Goal: Task Accomplishment & Management: Complete application form

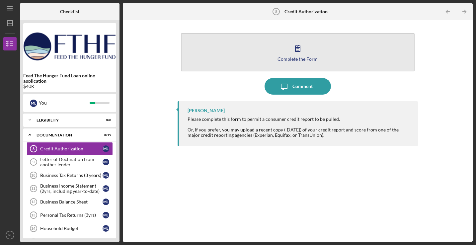
click at [282, 61] on button "Complete the Form Form" at bounding box center [298, 52] width 234 height 38
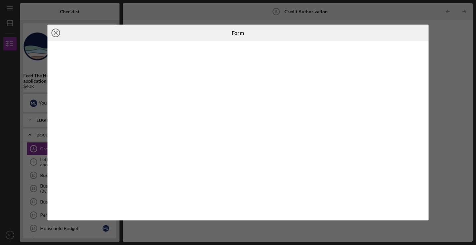
click at [57, 35] on icon "Icon/Close" at bounding box center [55, 33] width 17 height 17
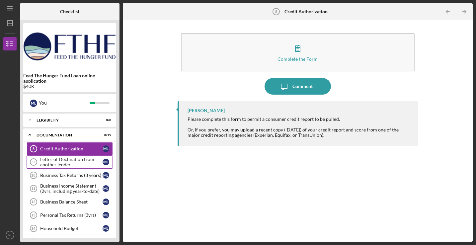
click at [74, 163] on div "Letter of Declination from another lender" at bounding box center [71, 162] width 62 height 11
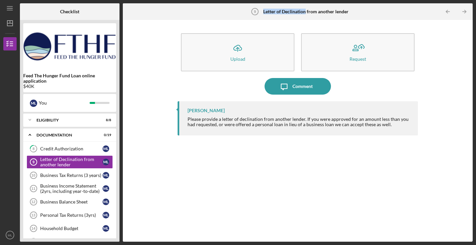
drag, startPoint x: 263, startPoint y: 13, endPoint x: 306, endPoint y: 12, distance: 42.8
click at [306, 12] on b "Letter of Declination from another lender" at bounding box center [305, 11] width 85 height 5
copy b "Letter of Declination"
click at [60, 173] on div "Business Tax Returns (3 years)" at bounding box center [71, 175] width 62 height 5
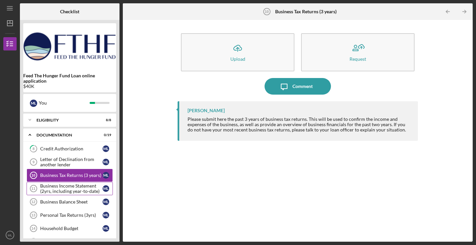
click at [68, 187] on div "Business Income Statement (2yrs, including year-to-date)" at bounding box center [71, 188] width 62 height 11
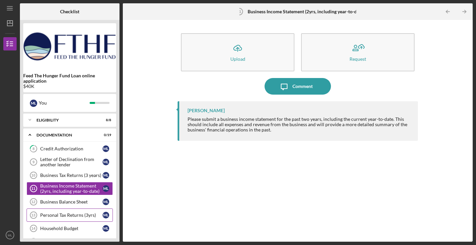
click at [79, 213] on div "Personal Tax Returns (3yrs)" at bounding box center [71, 214] width 62 height 5
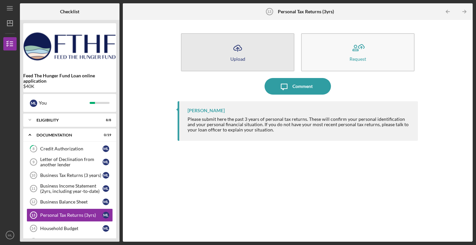
click at [238, 51] on line "button" at bounding box center [238, 49] width 0 height 4
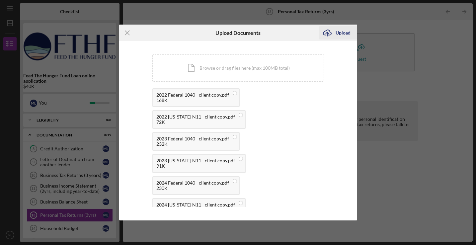
click at [333, 33] on icon "Icon/Upload" at bounding box center [327, 33] width 17 height 17
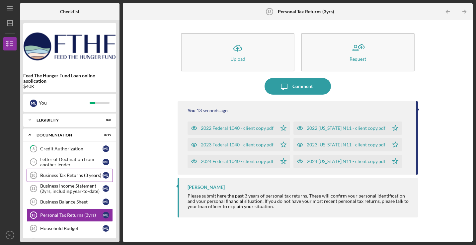
click at [74, 176] on div "Business Tax Returns (3 years)" at bounding box center [71, 175] width 62 height 5
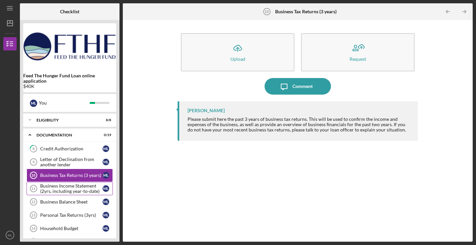
click at [61, 185] on div "Business Income Statement (2yrs, including year-to-date)" at bounding box center [71, 188] width 62 height 11
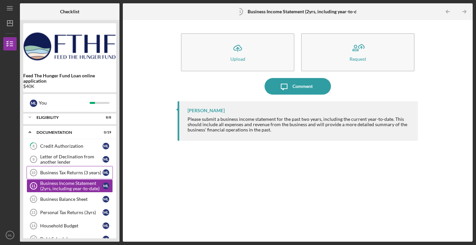
scroll to position [4, 0]
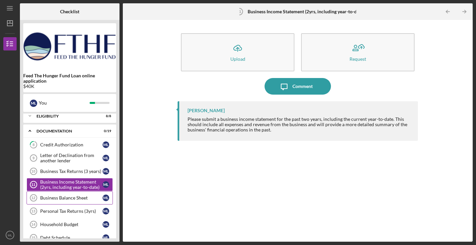
click at [53, 199] on div "Business Balance Sheet" at bounding box center [71, 197] width 62 height 5
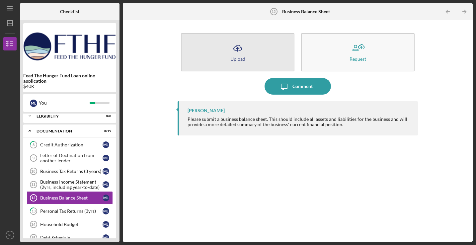
click at [238, 52] on icon "Icon/Upload" at bounding box center [237, 48] width 17 height 17
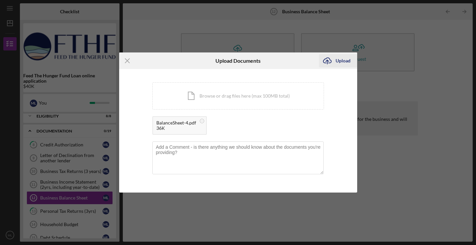
click at [343, 63] on div "Upload" at bounding box center [342, 60] width 15 height 13
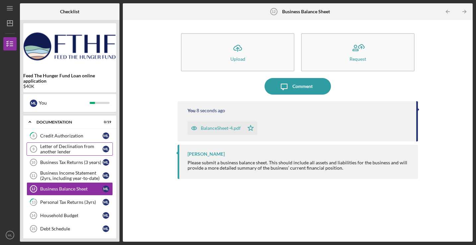
scroll to position [37, 0]
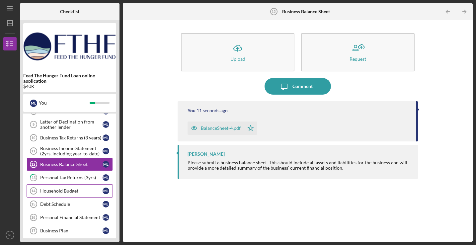
click at [66, 192] on div "Household Budget" at bounding box center [71, 190] width 62 height 5
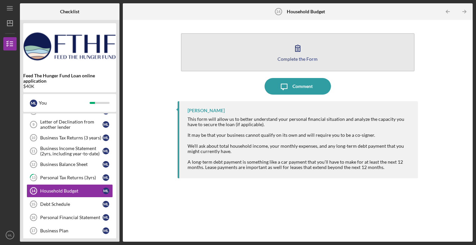
click at [291, 58] on div "Complete the Form" at bounding box center [297, 58] width 40 height 5
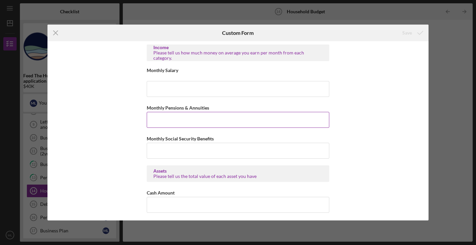
click at [213, 116] on input "Monthly Pensions & Annuities" at bounding box center [238, 120] width 182 height 16
type input "$0"
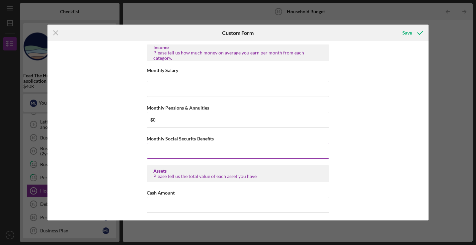
click at [184, 151] on input "Monthly Social Security Benefits" at bounding box center [238, 151] width 182 height 16
type input "$0"
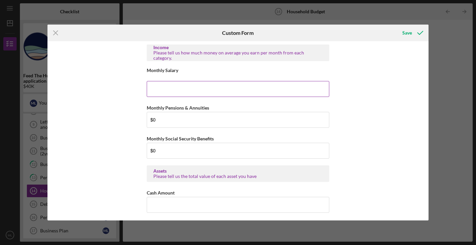
click at [180, 90] on input "Monthly Salary" at bounding box center [238, 89] width 182 height 16
type input "$3,000"
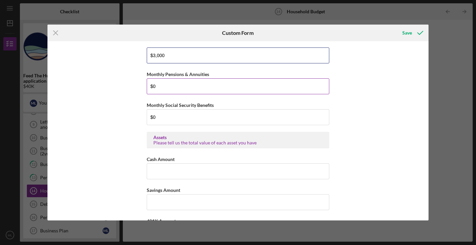
scroll to position [82, 0]
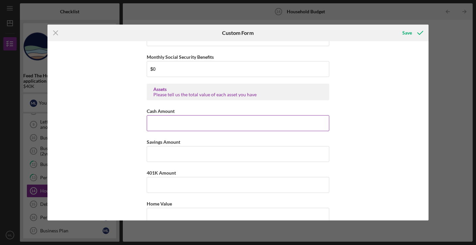
click at [163, 123] on input "Cash Amount" at bounding box center [238, 123] width 182 height 16
type input "$0"
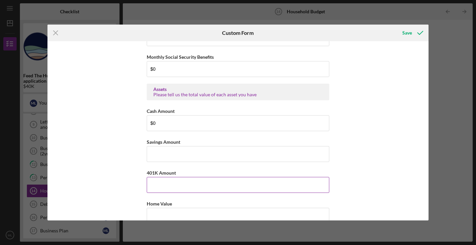
click at [153, 188] on input "401K Amount" at bounding box center [238, 185] width 182 height 16
type input "$0"
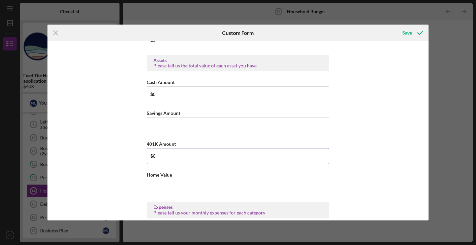
scroll to position [159, 0]
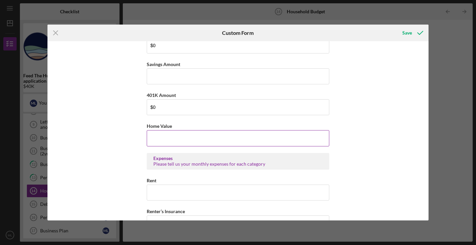
click at [161, 136] on input "Home Value" at bounding box center [238, 138] width 182 height 16
type input "$0"
click at [199, 195] on input "Rent" at bounding box center [238, 192] width 182 height 16
type input "$2,100"
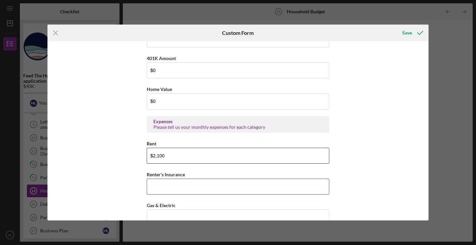
scroll to position [222, 0]
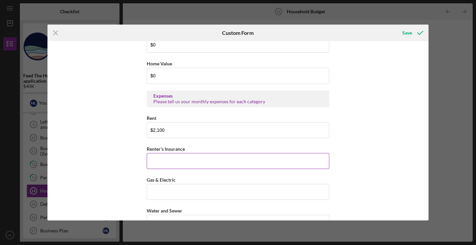
click at [241, 161] on input "Renter’s Insurance" at bounding box center [238, 161] width 182 height 16
type input "$10"
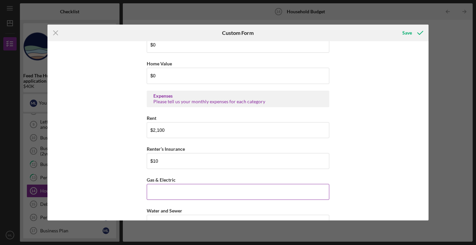
click at [189, 189] on input "Gas & Electric" at bounding box center [238, 192] width 182 height 16
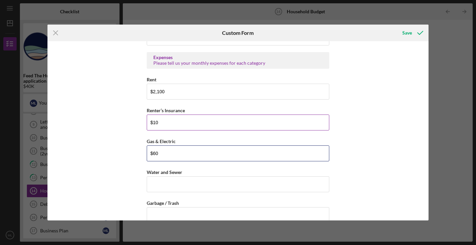
scroll to position [261, 0]
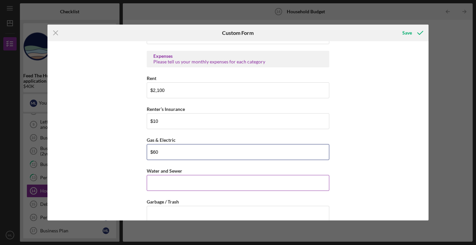
type input "$60"
click at [193, 176] on input "Water and Sewer" at bounding box center [238, 183] width 182 height 16
type input "$0"
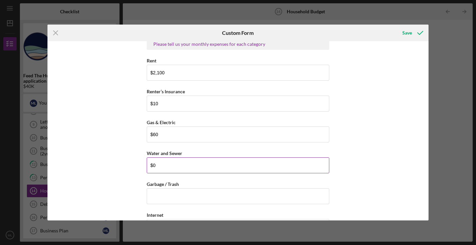
scroll to position [324, 0]
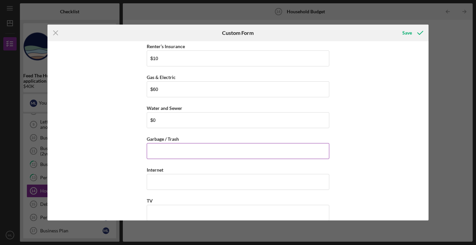
click at [194, 145] on input "Garbage / Trash" at bounding box center [238, 151] width 182 height 16
type input "$0"
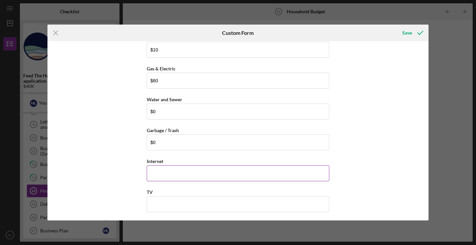
click at [189, 168] on input "Internet" at bounding box center [238, 173] width 182 height 16
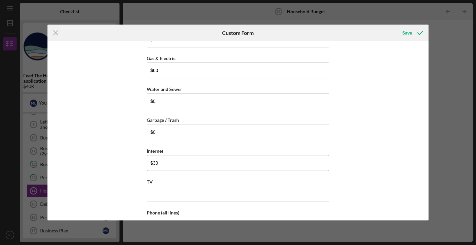
scroll to position [368, 0]
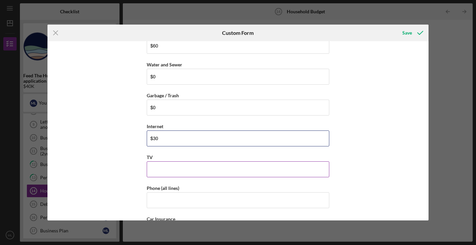
type input "$30"
click at [175, 165] on input "TV" at bounding box center [238, 169] width 182 height 16
type input "$0"
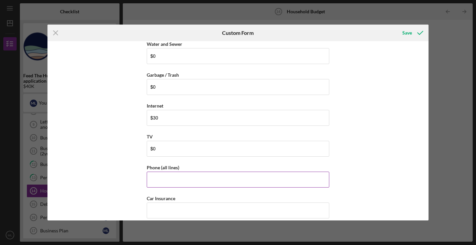
click at [171, 178] on input "Phone (all lines)" at bounding box center [238, 180] width 182 height 16
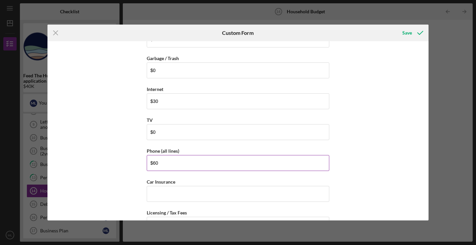
scroll to position [406, 0]
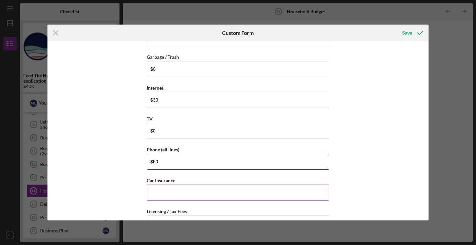
type input "$60"
click at [170, 189] on input "Car Insurance" at bounding box center [238, 192] width 182 height 16
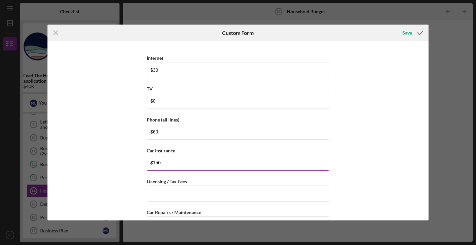
scroll to position [449, 0]
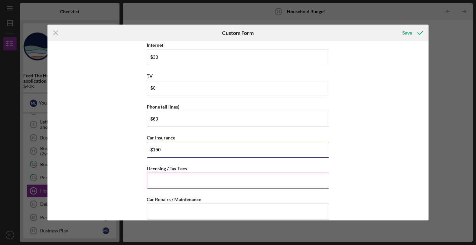
type input "$150"
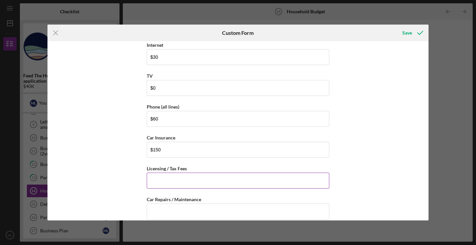
click at [180, 180] on input "Licensing / Tax Fees" at bounding box center [238, 181] width 182 height 16
type input "$0"
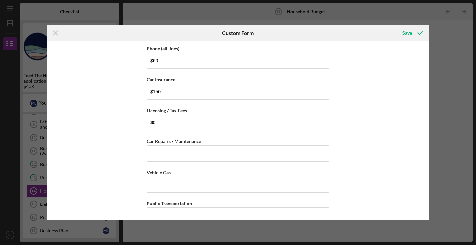
scroll to position [549, 0]
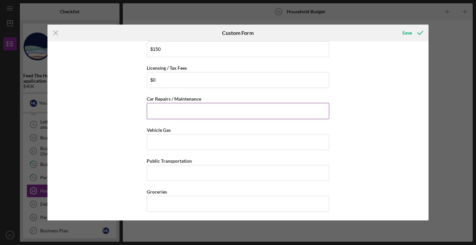
click at [169, 110] on input "Car Repairs / Maintenance" at bounding box center [238, 111] width 182 height 16
type input "$0"
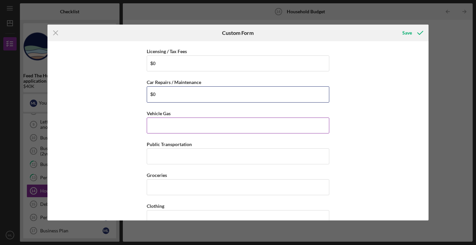
scroll to position [567, 0]
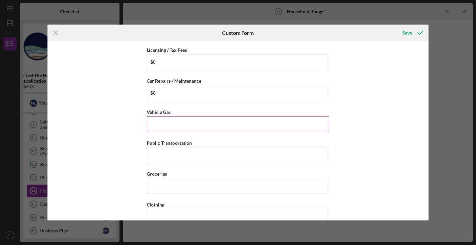
click at [169, 119] on input "Vehicle Gas" at bounding box center [238, 124] width 182 height 16
type input "$50"
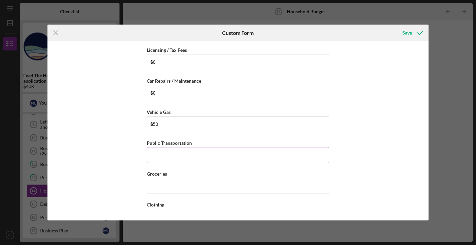
click at [170, 152] on input "Public Transportation" at bounding box center [238, 155] width 182 height 16
type input "$0"
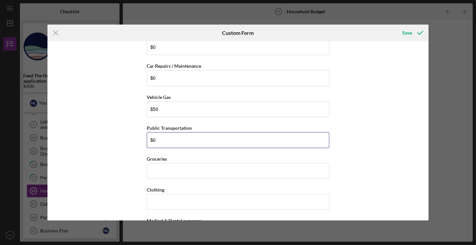
scroll to position [584, 0]
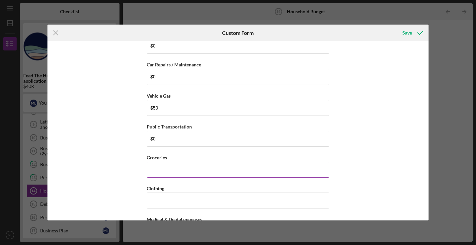
click at [170, 165] on input "Groceries" at bounding box center [238, 170] width 182 height 16
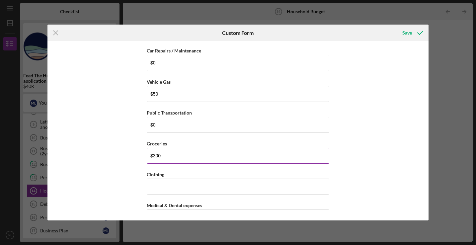
scroll to position [609, 0]
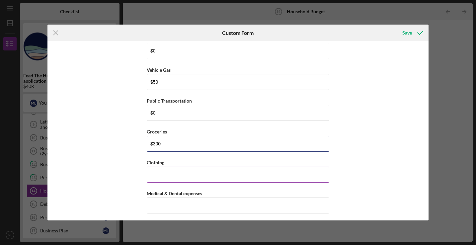
type input "$300"
click at [175, 172] on input "Clothing" at bounding box center [238, 175] width 182 height 16
type input "$0"
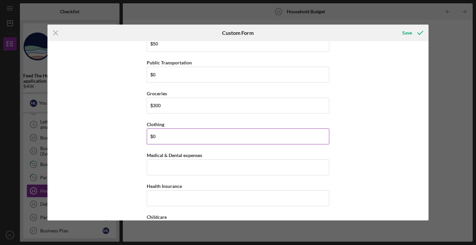
scroll to position [650, 0]
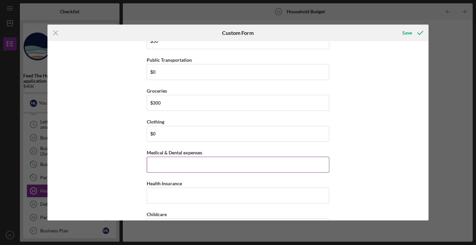
click at [190, 166] on input "Medical & Dental expenses" at bounding box center [238, 165] width 182 height 16
type input "$0"
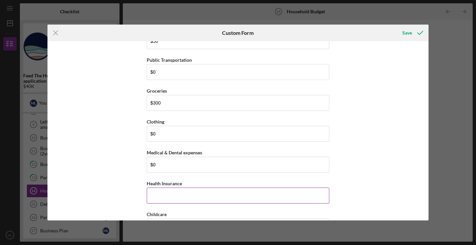
click at [180, 193] on input "Health Insurance" at bounding box center [238, 195] width 182 height 16
type input "$0"
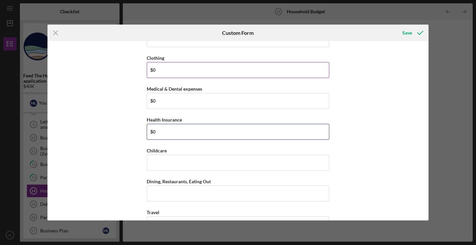
scroll to position [766, 0]
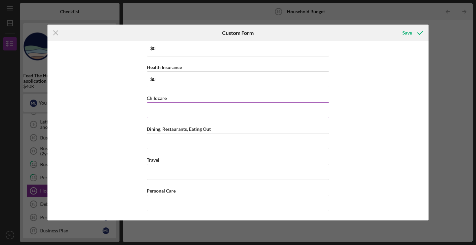
click at [171, 111] on input "Childcare" at bounding box center [238, 110] width 182 height 16
type input "$0"
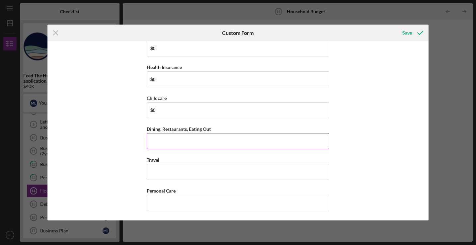
click at [175, 136] on input "Dining, Restaurants, Eating Out" at bounding box center [238, 141] width 182 height 16
type input "$0"
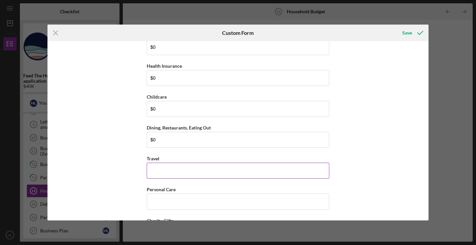
click at [177, 169] on input "Travel" at bounding box center [238, 171] width 182 height 16
type input "$0"
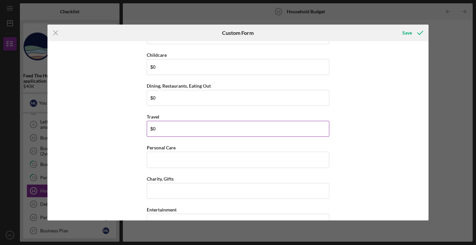
scroll to position [840, 0]
click at [170, 126] on input "Personal Care" at bounding box center [238, 129] width 182 height 16
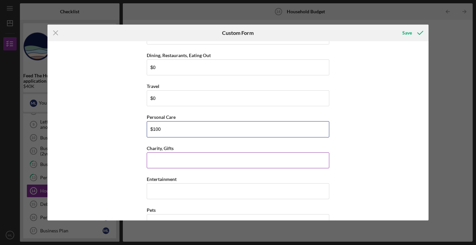
type input "$100"
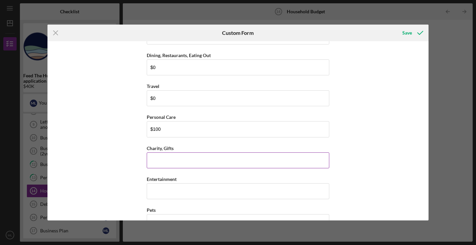
click at [171, 164] on input "Charity, Gifts" at bounding box center [238, 160] width 182 height 16
type input "$0"
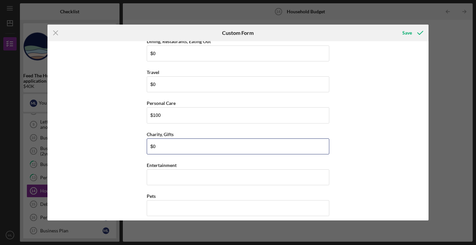
scroll to position [882, 0]
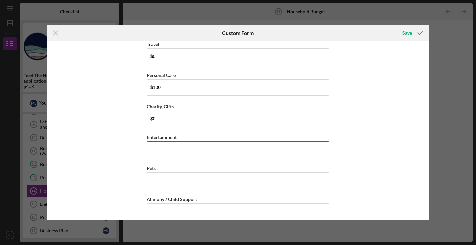
click at [164, 141] on input "Entertainment" at bounding box center [238, 149] width 182 height 16
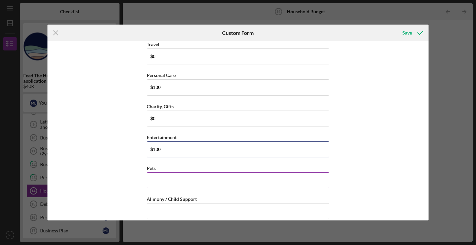
type input "$100"
click at [172, 182] on input "Pets" at bounding box center [238, 180] width 182 height 16
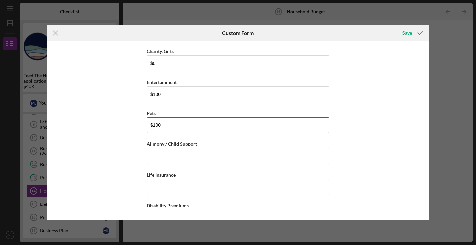
scroll to position [968, 0]
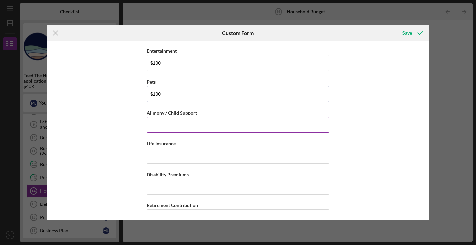
type input "$100"
click at [161, 118] on input "Alimony / Child Support" at bounding box center [238, 125] width 182 height 16
type input "$0"
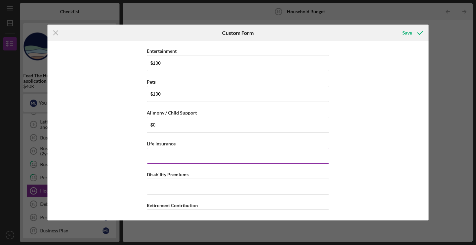
click at [165, 154] on input "Life Insurance" at bounding box center [238, 156] width 182 height 16
type input "$0"
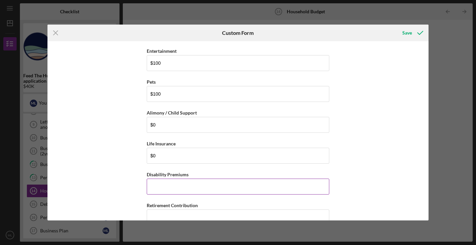
click at [178, 185] on input "Disability Premiums" at bounding box center [238, 186] width 182 height 16
type input "$0"
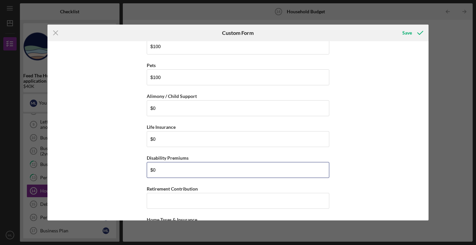
scroll to position [1016, 0]
click at [170, 168] on input "Retirement Contribution" at bounding box center [238, 170] width 182 height 16
type input "$0"
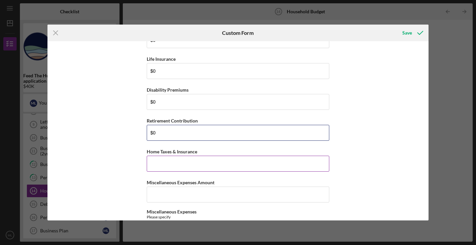
scroll to position [1054, 0]
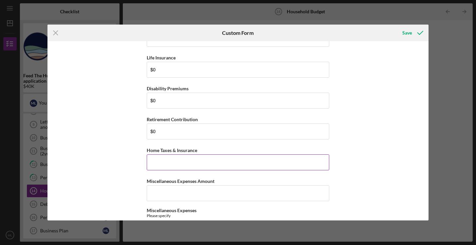
click at [170, 162] on input "Home Taxes & Insurance" at bounding box center [238, 162] width 182 height 16
type input "$0"
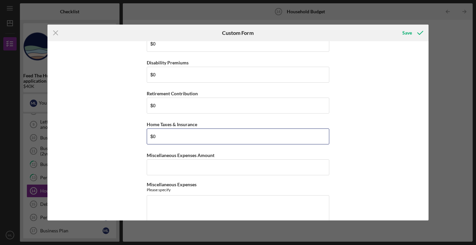
scroll to position [1095, 0]
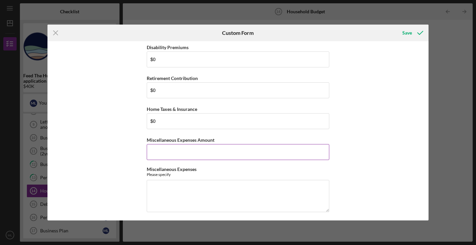
click at [170, 153] on input "Miscellaneous Expenses Amount" at bounding box center [238, 152] width 182 height 16
type input "$0"
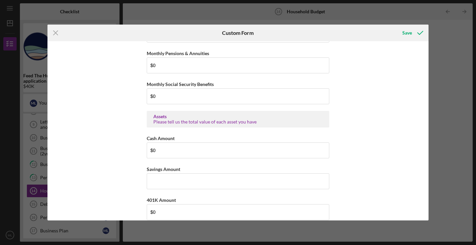
scroll to position [56, 0]
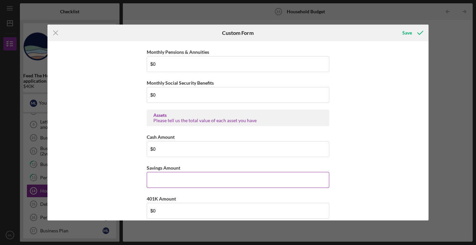
click at [202, 177] on input "Savings Amount" at bounding box center [238, 180] width 182 height 16
type input "$8,000"
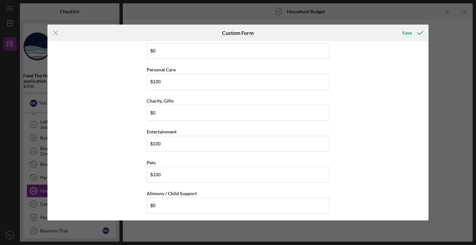
scroll to position [1097, 0]
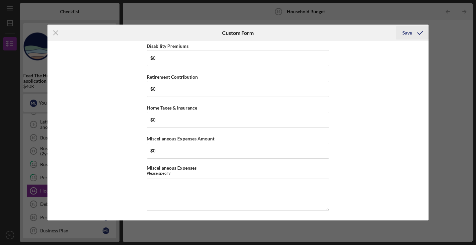
click at [405, 30] on div "Save" at bounding box center [407, 32] width 10 height 13
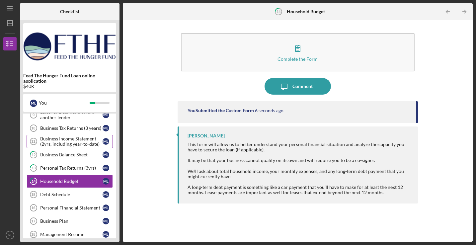
scroll to position [52, 0]
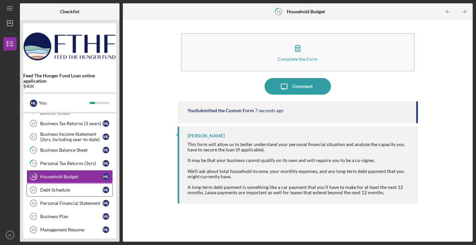
click at [80, 187] on div "Debt Schedule" at bounding box center [71, 189] width 62 height 5
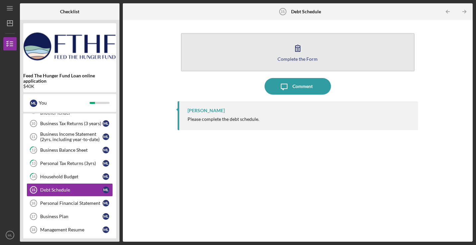
click at [297, 60] on div "Complete the Form" at bounding box center [297, 58] width 40 height 5
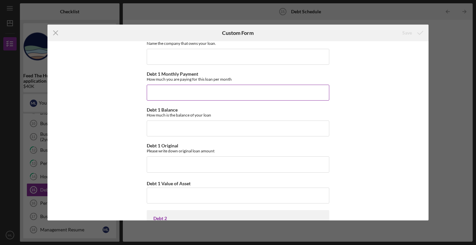
scroll to position [77, 0]
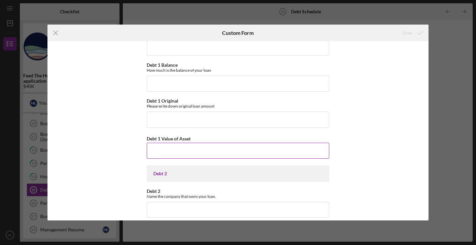
click at [192, 158] on input "Debt 1 Value of Asset" at bounding box center [238, 151] width 182 height 16
click at [127, 143] on div "Debt 1 Debt 1 Name the company that owns your loan. Debt 1 Monthly Payment How …" at bounding box center [237, 130] width 381 height 179
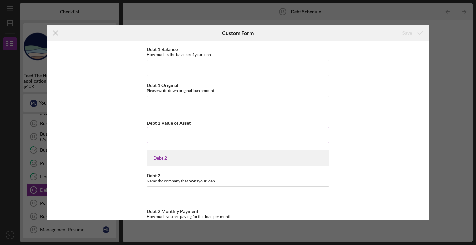
click at [170, 135] on input "Debt 1 Value of Asset" at bounding box center [238, 135] width 182 height 16
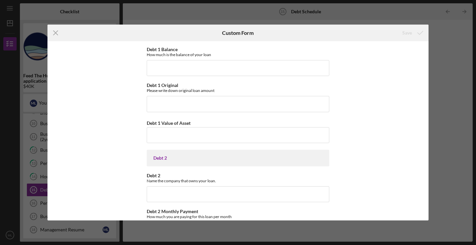
click at [122, 122] on div "Debt 1 Debt 1 Name the company that owns your loan. Debt 1 Monthly Payment How …" at bounding box center [237, 130] width 381 height 179
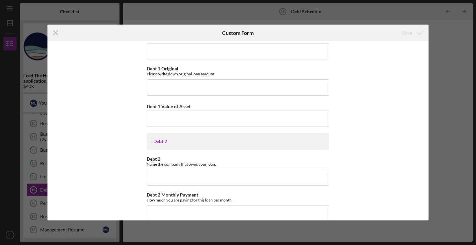
scroll to position [0, 0]
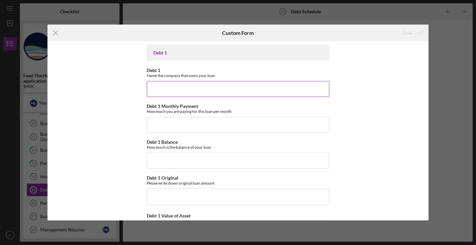
click at [164, 92] on input "Debt 1" at bounding box center [238, 89] width 182 height 16
type input "QuickBooks / Intuit"
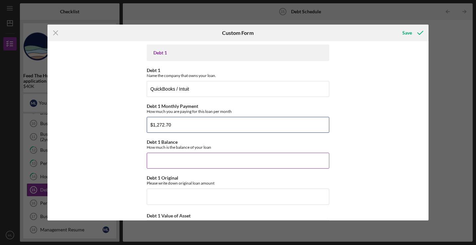
type input "$1,272.70"
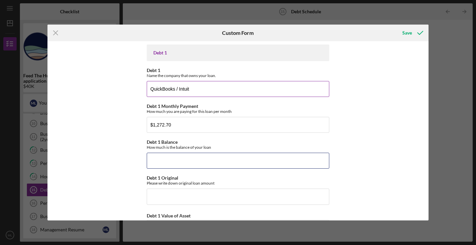
drag, startPoint x: 220, startPoint y: 163, endPoint x: 167, endPoint y: 79, distance: 99.3
click at [220, 163] on input "Debt 1 Balance" at bounding box center [238, 161] width 182 height 16
paste input "$21,493.04"
type input "$21,493.04"
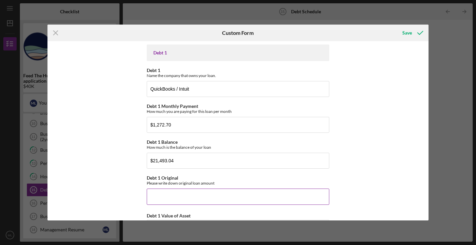
click at [217, 198] on input "Debt 1 Original" at bounding box center [238, 196] width 182 height 16
type input "$25,000"
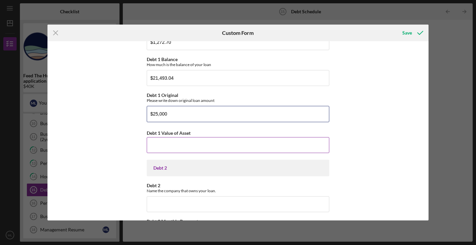
scroll to position [149, 0]
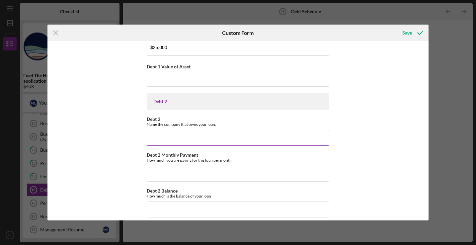
click at [198, 139] on input "Debt 2" at bounding box center [238, 138] width 182 height 16
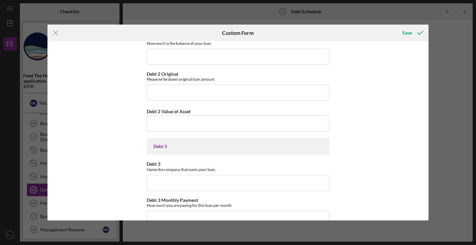
scroll to position [183, 0]
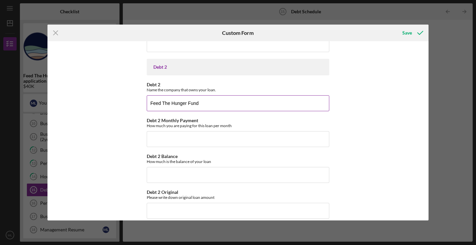
type input "Feed The Hunger Fund"
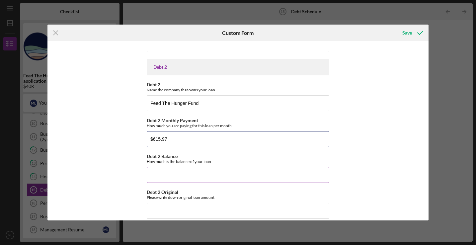
type input "$615.97"
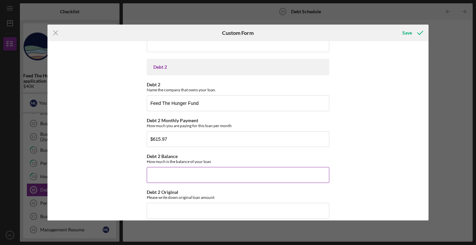
click at [212, 169] on input "Debt 2 Balance" at bounding box center [238, 175] width 182 height 16
click at [177, 173] on input "Debt 2 Balance" at bounding box center [238, 175] width 182 height 16
paste input "$33,459.94"
type input "$33,459.94"
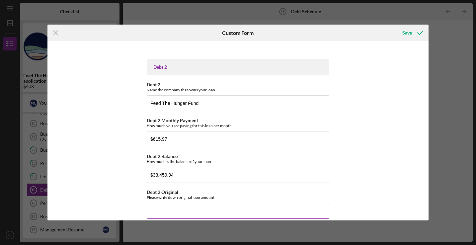
click at [190, 208] on input "Debt 2 Original" at bounding box center [238, 211] width 182 height 16
type input "$45,000"
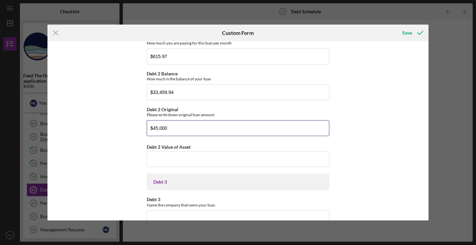
scroll to position [302, 0]
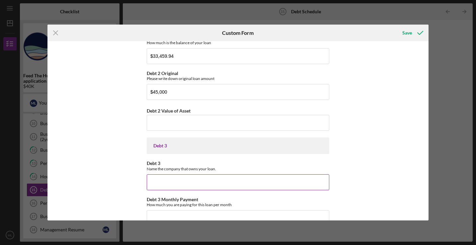
click at [184, 185] on input "Debt 3" at bounding box center [238, 182] width 182 height 16
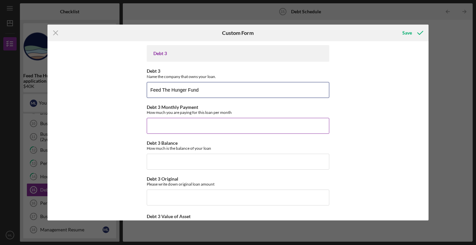
type input "Feed The Hunger Fund"
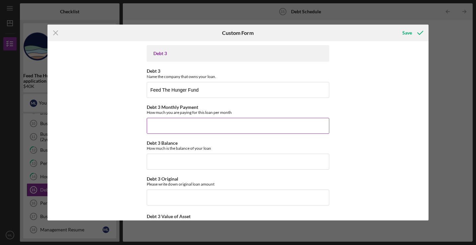
click at [181, 120] on input "Debt 3 Monthly Payment" at bounding box center [238, 126] width 182 height 16
paste input "$368.15"
type input "$368.15"
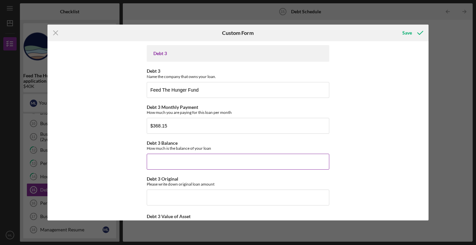
click at [194, 164] on input "Debt 3 Balance" at bounding box center [238, 162] width 182 height 16
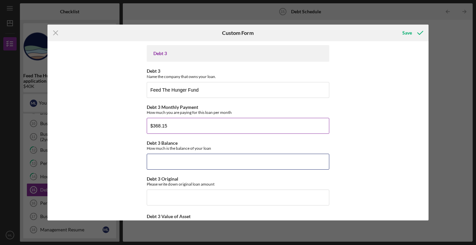
paste input "$5,029.41"
type input "$5,029.41"
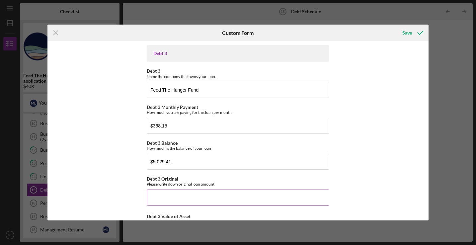
click at [189, 190] on input "Debt 3 Original" at bounding box center [238, 197] width 182 height 16
type input "$20,000"
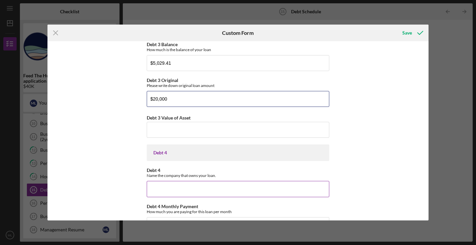
scroll to position [522, 0]
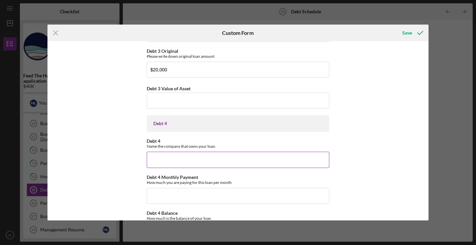
click at [207, 156] on input "Debt 4" at bounding box center [238, 160] width 182 height 16
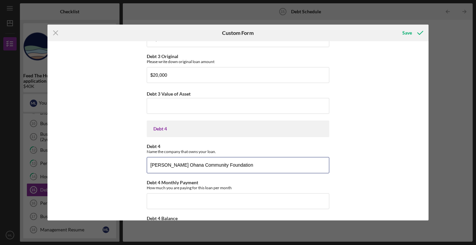
scroll to position [583, 0]
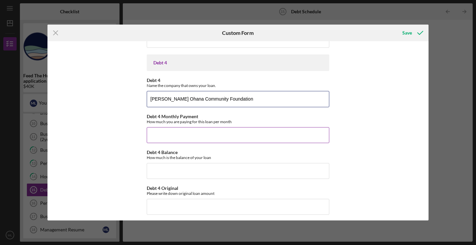
type input "[PERSON_NAME] Ohana Community Foundation"
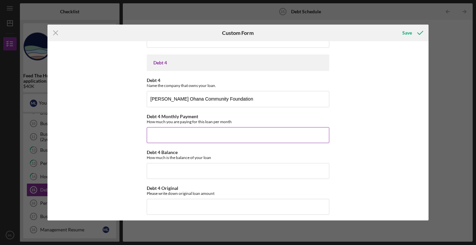
click at [247, 138] on input "Debt 4 Monthly Payment" at bounding box center [238, 135] width 182 height 16
type input "$53.51"
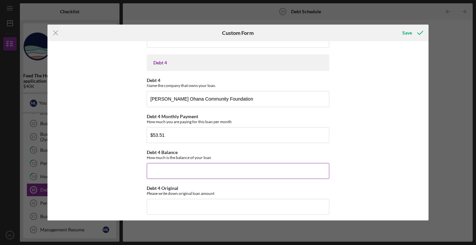
click at [239, 164] on input "Debt 4 Balance" at bounding box center [238, 171] width 182 height 16
type input "$25,000"
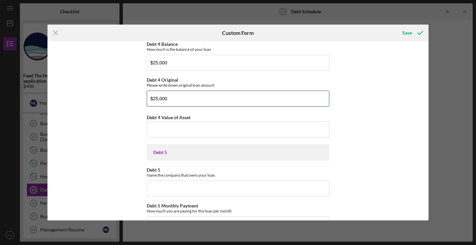
scroll to position [692, 0]
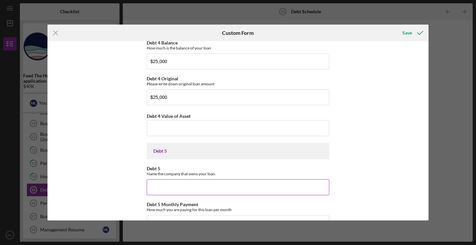
click at [261, 184] on input "Debt 5" at bounding box center [238, 187] width 182 height 16
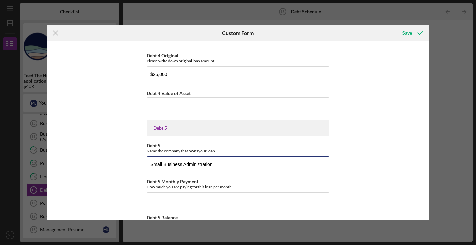
scroll to position [717, 0]
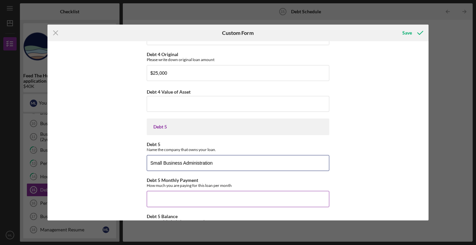
type input "Small Business Administration"
click at [245, 197] on input "Debt 5 Monthly Payment" at bounding box center [238, 199] width 182 height 16
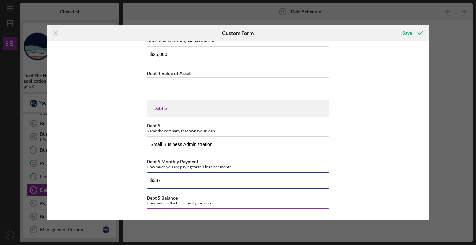
type input "$387"
click at [226, 208] on input "Debt 5 Balance" at bounding box center [238, 216] width 182 height 16
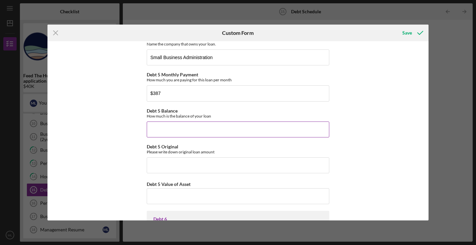
paste input "$76,240.50"
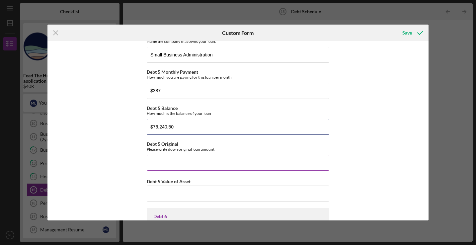
scroll to position [853, 0]
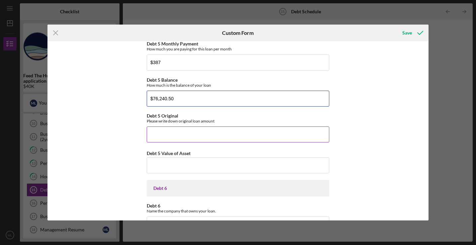
type input "$76,240.50"
click at [223, 131] on input "Debt 5 Original" at bounding box center [238, 134] width 182 height 16
paste input "$77,900.00"
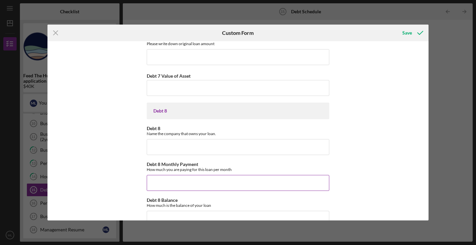
scroll to position [1407, 0]
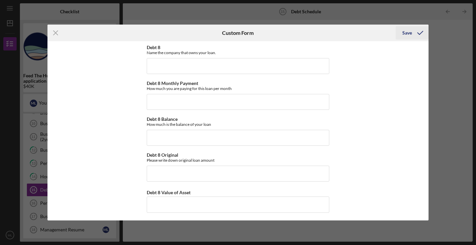
type input "$77,900.00"
click at [409, 34] on div "Save" at bounding box center [407, 32] width 10 height 13
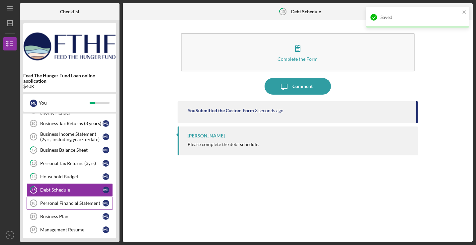
click at [94, 204] on div "Personal Financial Statement" at bounding box center [71, 202] width 62 height 5
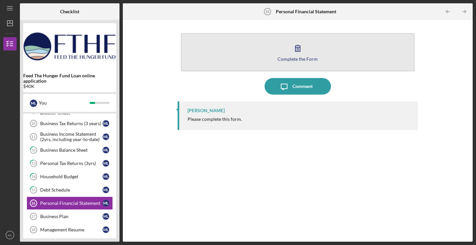
click at [278, 56] on button "Complete the Form Form" at bounding box center [298, 52] width 234 height 38
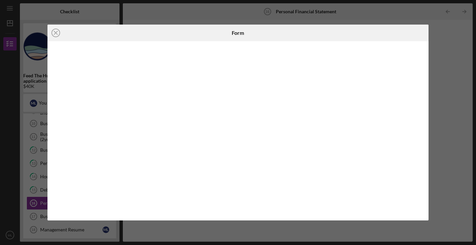
click at [57, 34] on line at bounding box center [55, 32] width 3 height 3
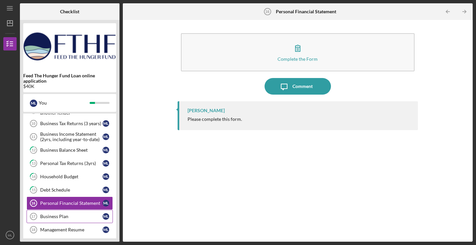
click at [61, 218] on div "Business Plan" at bounding box center [71, 216] width 62 height 5
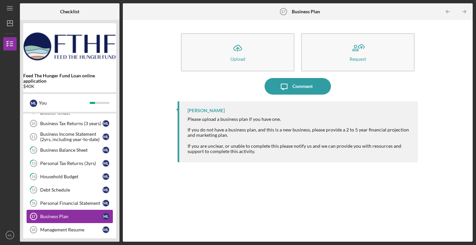
click at [64, 215] on div "Business Plan" at bounding box center [71, 216] width 62 height 5
click at [46, 230] on div "Management Resume" at bounding box center [71, 229] width 62 height 5
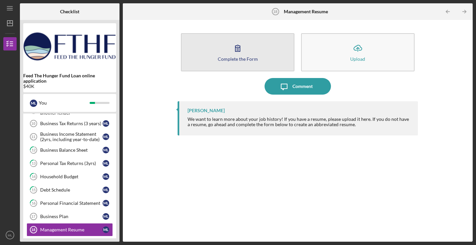
click at [235, 59] on div "Complete the Form" at bounding box center [238, 58] width 40 height 5
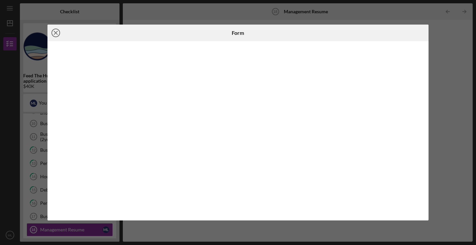
click at [56, 32] on icon "Icon/Close" at bounding box center [55, 33] width 17 height 17
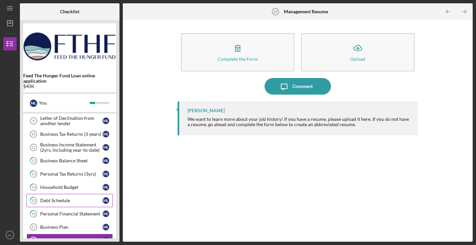
scroll to position [99, 0]
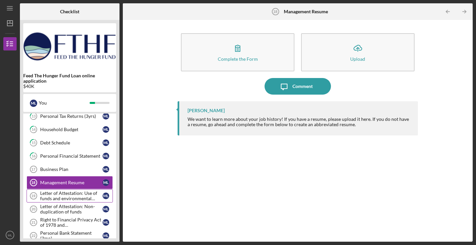
click at [76, 193] on div "Letter of Attestation: Use of funds and environmental compliance" at bounding box center [71, 195] width 62 height 11
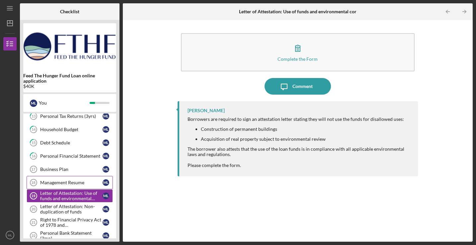
click at [76, 177] on link "Management Resume 18 Management Resume M L" at bounding box center [70, 182] width 86 height 13
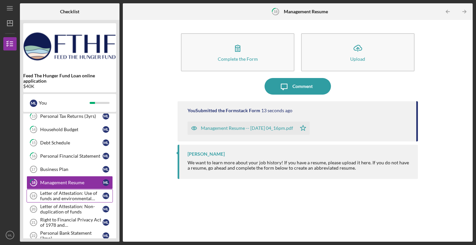
click at [86, 190] on link "Letter of Attestation: Use of funds and environmental compliance 19 Letter of A…" at bounding box center [70, 195] width 86 height 13
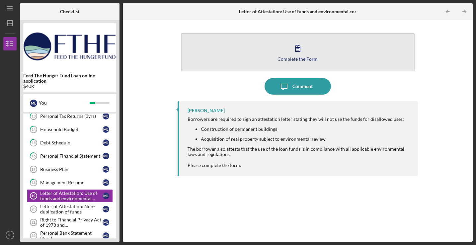
click at [296, 58] on div "Complete the Form" at bounding box center [297, 58] width 40 height 5
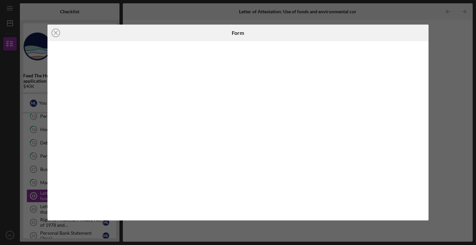
click at [51, 33] on icon "Icon/Close" at bounding box center [55, 33] width 17 height 17
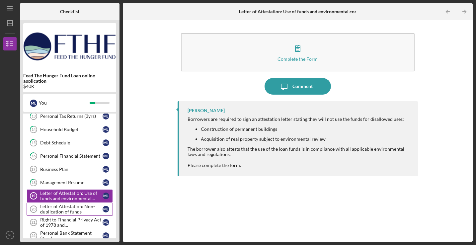
click at [76, 209] on div "Letter of Attestation: Non-duplication of funds" at bounding box center [71, 209] width 62 height 11
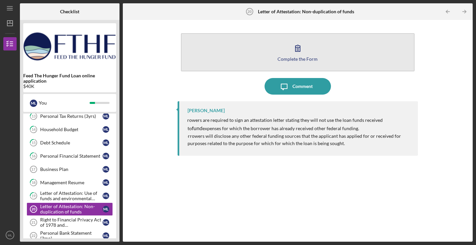
click at [289, 54] on button "Complete the Form Form" at bounding box center [298, 52] width 234 height 38
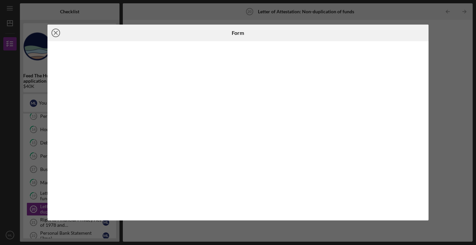
click at [58, 31] on icon "Icon/Close" at bounding box center [55, 33] width 17 height 17
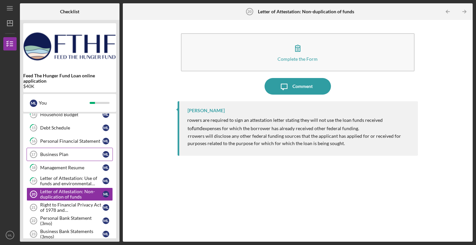
scroll to position [142, 0]
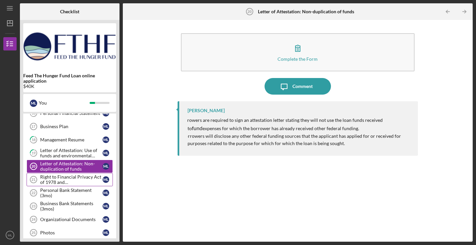
click at [75, 177] on div "Right to Financial Privacy Act of 1978 and Acknowledgement" at bounding box center [71, 179] width 62 height 11
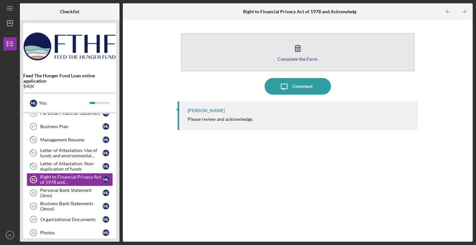
click at [297, 60] on div "Complete the Form" at bounding box center [297, 58] width 40 height 5
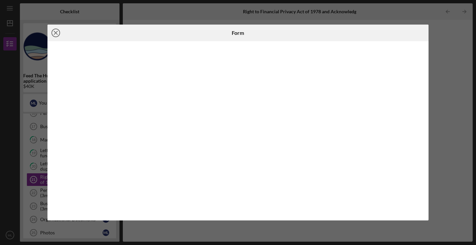
click at [57, 35] on icon "Icon/Close" at bounding box center [55, 33] width 17 height 17
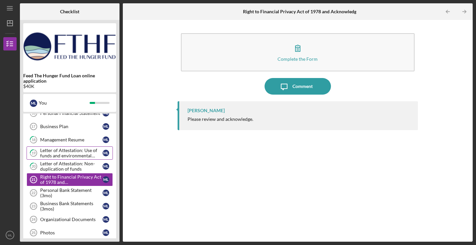
scroll to position [163, 0]
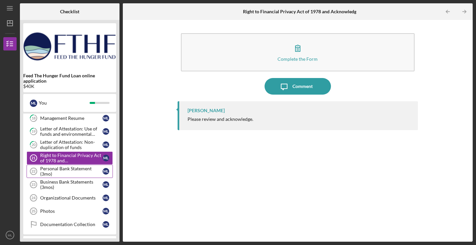
click at [65, 172] on div "Personal Bank Statement (3mo)" at bounding box center [71, 171] width 62 height 11
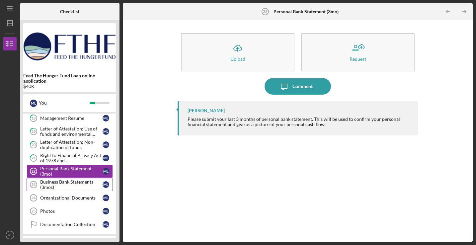
click at [69, 183] on div "Business Bank Statements (3mos)" at bounding box center [71, 184] width 62 height 11
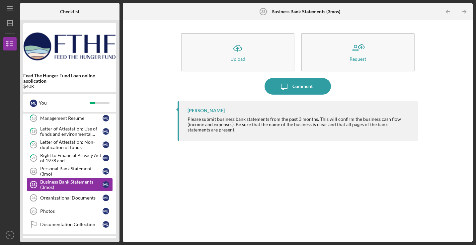
click at [238, 54] on icon "Icon/Upload" at bounding box center [237, 48] width 17 height 17
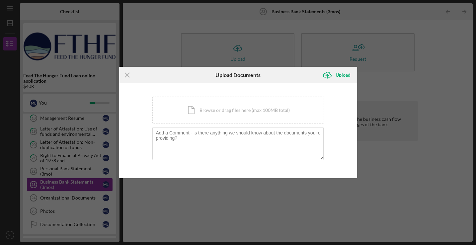
click at [238, 54] on div "Icon/Menu Close Upload Documents Icon/Upload Upload You're uploading documents …" at bounding box center [238, 122] width 476 height 245
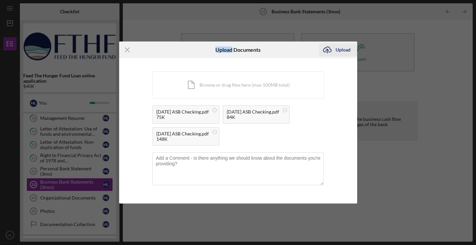
click at [335, 51] on button "Icon/Upload Upload" at bounding box center [338, 49] width 38 height 13
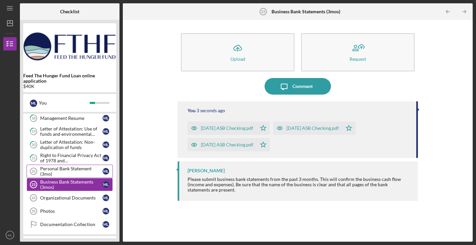
click at [80, 171] on div "Personal Bank Statement (3mo)" at bounding box center [71, 171] width 62 height 11
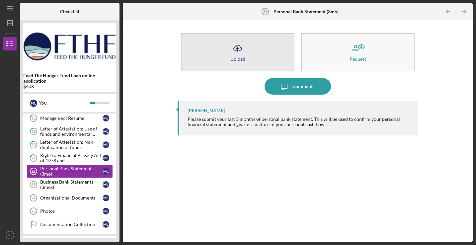
click at [232, 61] on button "Icon/Upload Upload" at bounding box center [237, 52] width 113 height 38
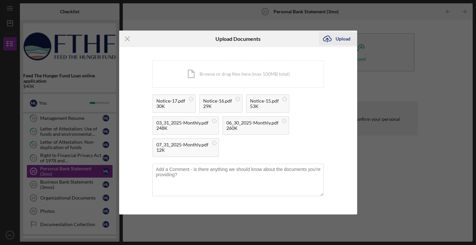
click at [337, 37] on div "Upload" at bounding box center [342, 38] width 15 height 13
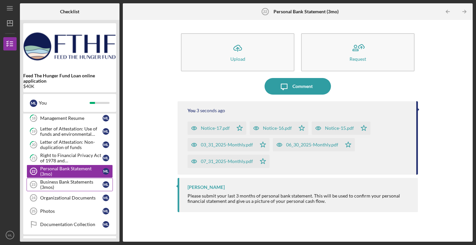
click at [64, 184] on div "Business Bank Statements (3mos)" at bounding box center [71, 184] width 62 height 11
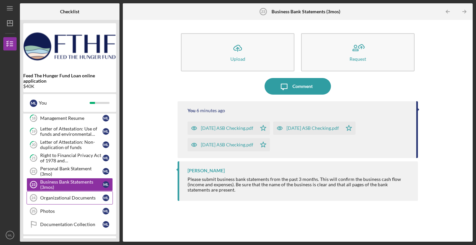
click at [63, 197] on div "Organizational Documents" at bounding box center [71, 197] width 62 height 5
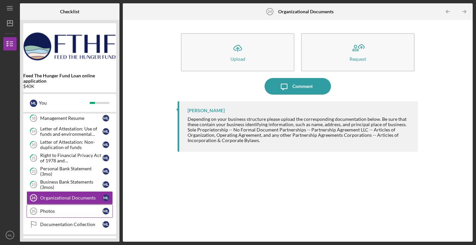
click at [77, 209] on div "Photos" at bounding box center [71, 210] width 62 height 5
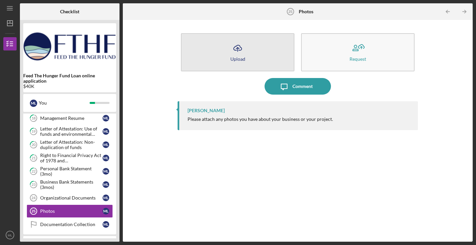
click at [236, 57] on div "Upload" at bounding box center [237, 58] width 15 height 5
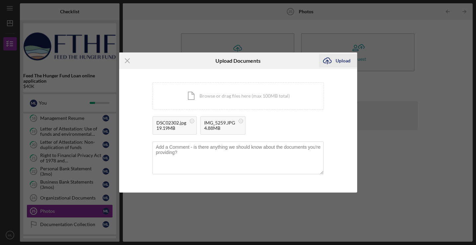
click at [339, 61] on div "Upload" at bounding box center [342, 60] width 15 height 13
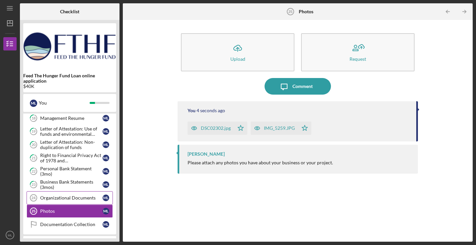
click at [78, 198] on div "Organizational Documents" at bounding box center [71, 197] width 62 height 5
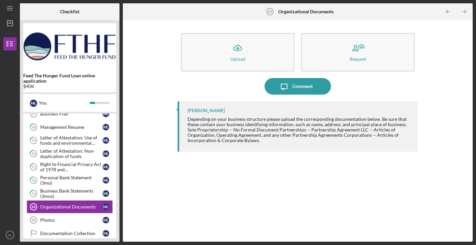
scroll to position [172, 0]
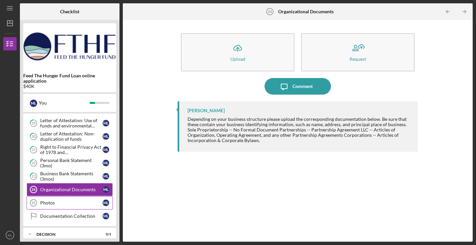
click at [77, 199] on link "Photos 25 Photos M L" at bounding box center [70, 202] width 86 height 13
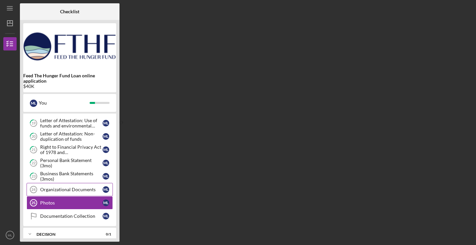
click at [77, 189] on div "Organizational Documents" at bounding box center [71, 189] width 62 height 5
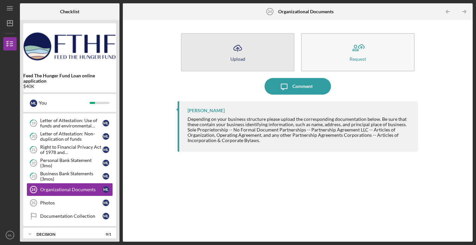
click at [239, 60] on div "Upload" at bounding box center [237, 58] width 15 height 5
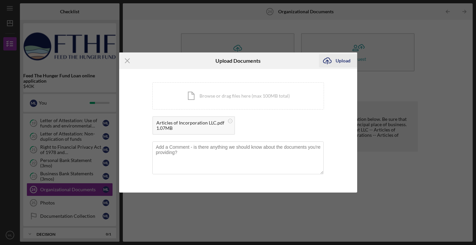
click at [338, 61] on div "Upload" at bounding box center [342, 60] width 15 height 13
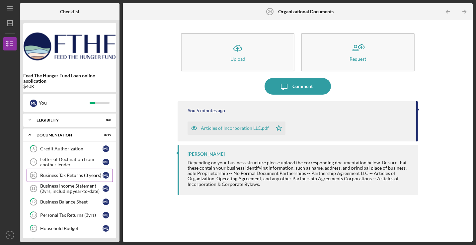
click at [52, 172] on link "Business Tax Returns (3 years) 10 Business Tax Returns (3 years) M L" at bounding box center [70, 175] width 86 height 13
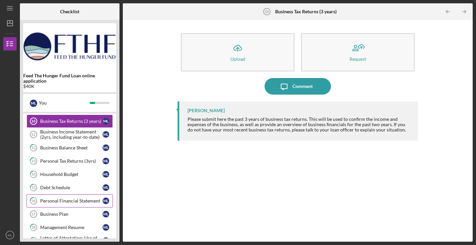
scroll to position [3, 0]
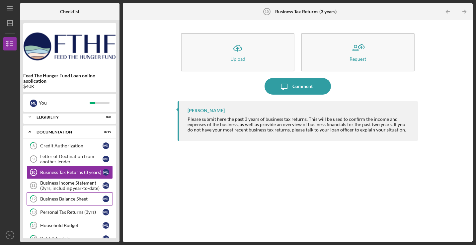
click at [72, 192] on link "12 Business Balance Sheet M L" at bounding box center [70, 198] width 86 height 13
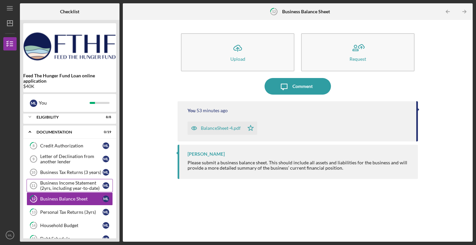
click at [72, 188] on div "Business Income Statement (2yrs, including year-to-date)" at bounding box center [71, 185] width 62 height 11
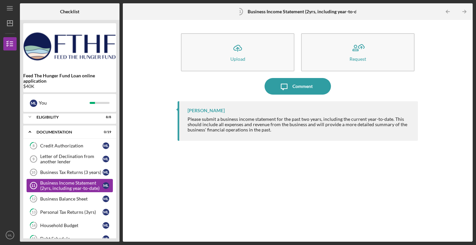
click at [67, 186] on div "Business Income Statement (2yrs, including year-to-date)" at bounding box center [71, 185] width 62 height 11
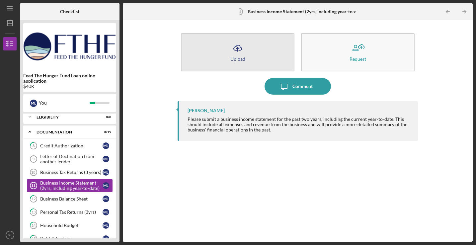
click at [239, 57] on div "Upload" at bounding box center [237, 58] width 15 height 5
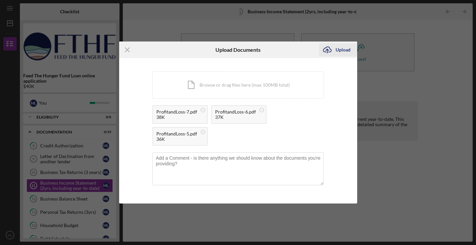
click at [326, 51] on icon "Icon/Upload" at bounding box center [327, 49] width 17 height 17
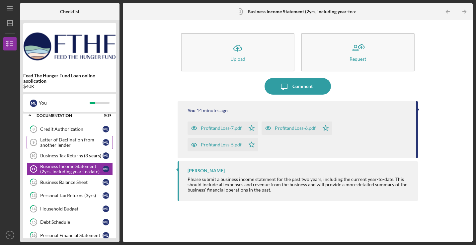
scroll to position [21, 0]
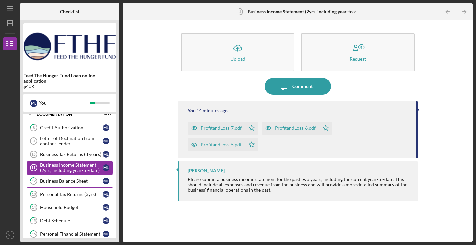
click at [95, 186] on link "12 Business Balance Sheet M L" at bounding box center [70, 180] width 86 height 13
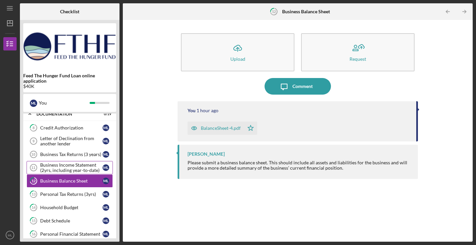
click at [59, 164] on div "Business Income Statement (2yrs, including year-to-date)" at bounding box center [71, 167] width 62 height 11
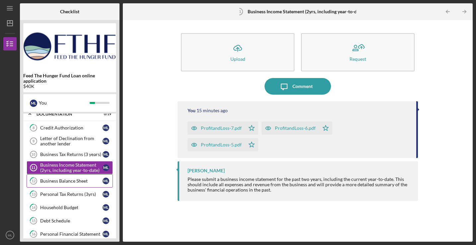
click at [64, 180] on div "Business Balance Sheet" at bounding box center [71, 180] width 62 height 5
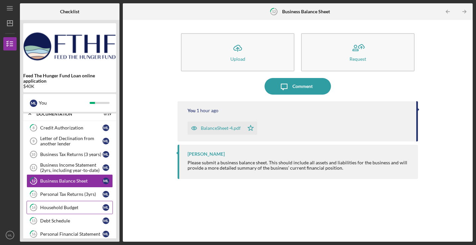
click at [66, 201] on link "14 Household Budget M L" at bounding box center [70, 207] width 86 height 13
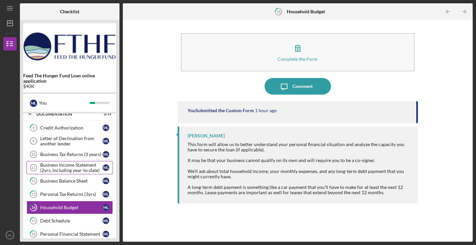
click at [62, 167] on div "Business Income Statement (2yrs, including year-to-date)" at bounding box center [71, 167] width 62 height 11
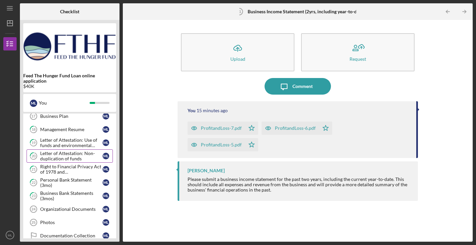
scroll to position [153, 0]
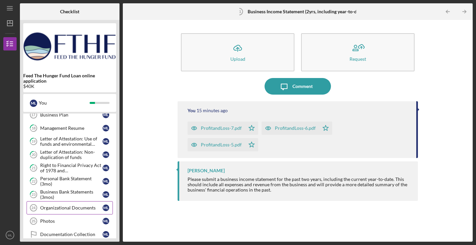
click at [67, 210] on link "Organizational Documents 24 Organizational Documents M L" at bounding box center [70, 207] width 86 height 13
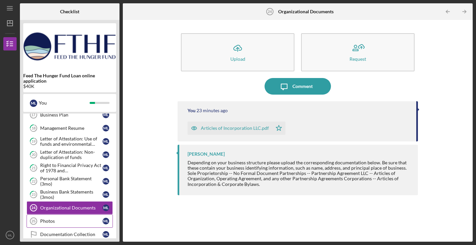
click at [68, 219] on div "Photos" at bounding box center [71, 220] width 62 height 5
